Goal: Task Accomplishment & Management: Manage account settings

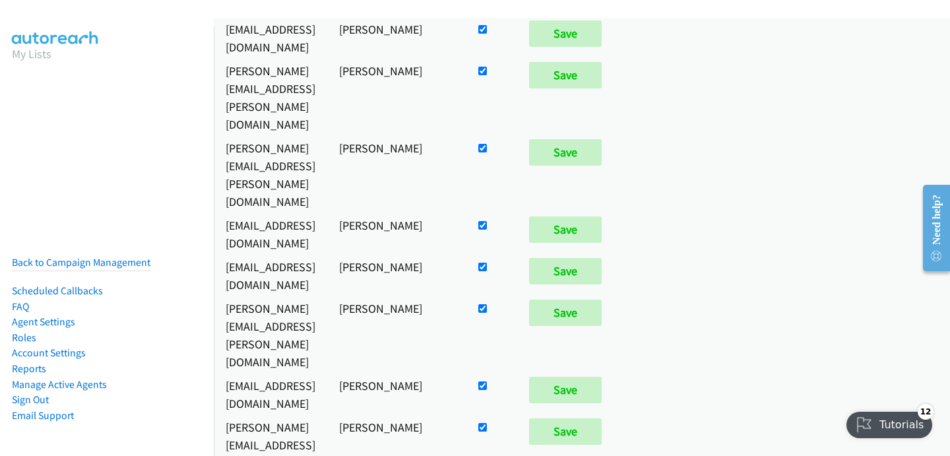
scroll to position [851, 0]
checkbox input "false"
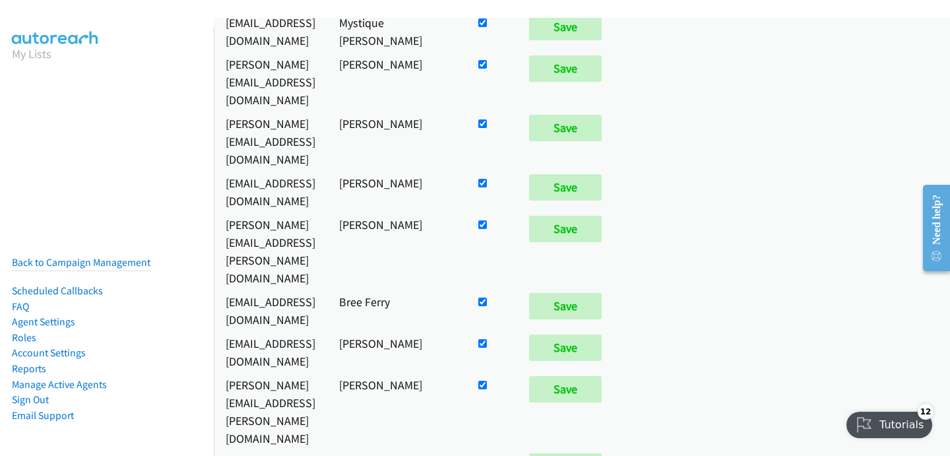
scroll to position [7468, 0]
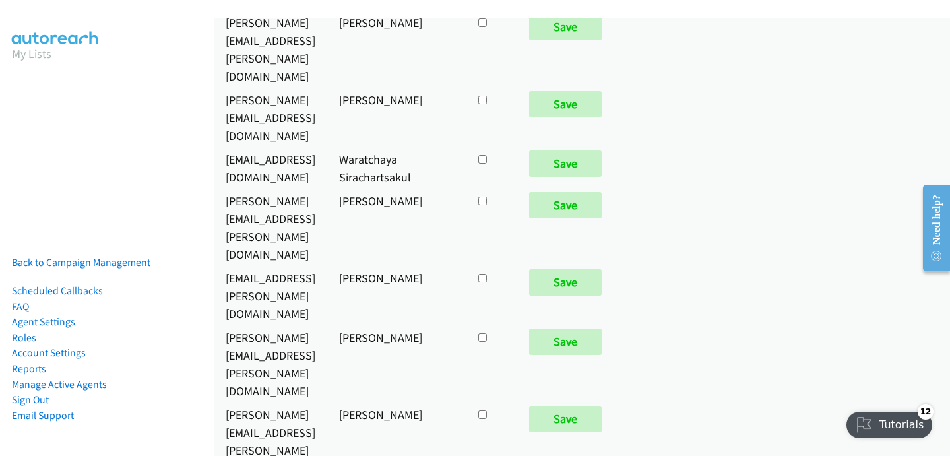
checkbox input "true"
